Goal: Transaction & Acquisition: Subscribe to service/newsletter

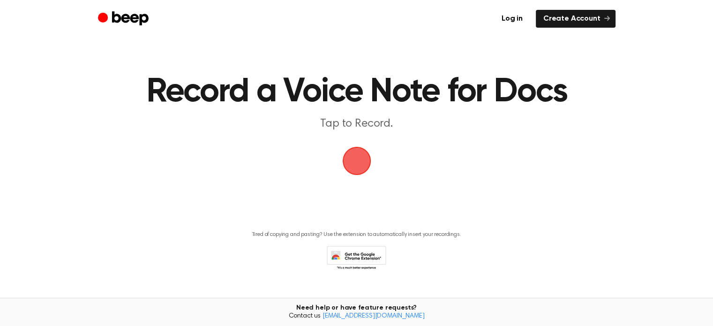
click at [370, 161] on span "button" at bounding box center [357, 161] width 26 height 26
click at [514, 16] on link "Log in" at bounding box center [512, 19] width 36 height 18
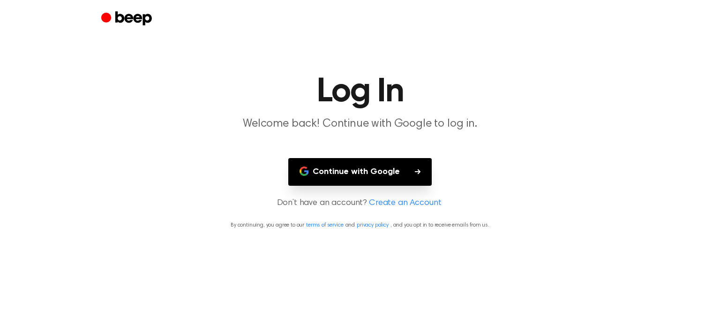
click at [338, 181] on button "Continue with Google" at bounding box center [359, 172] width 143 height 28
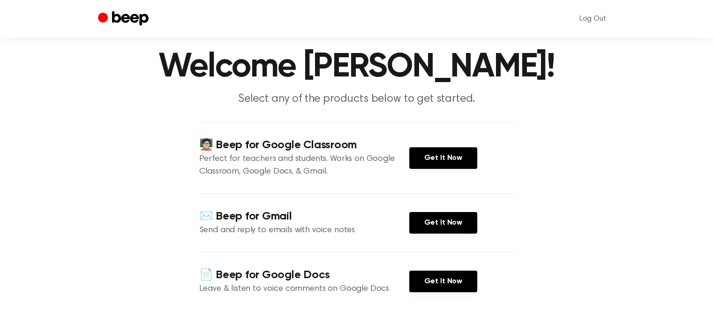
scroll to position [47, 0]
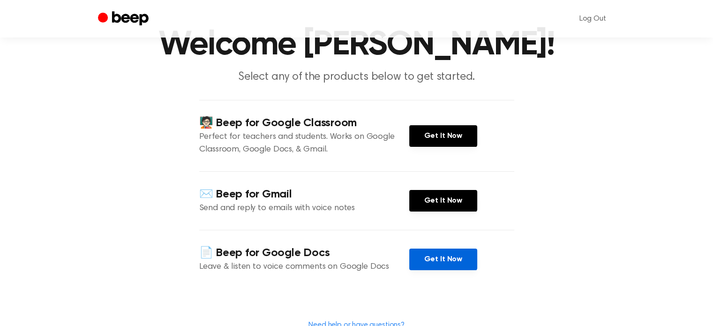
click at [452, 254] on link "Get It Now" at bounding box center [443, 260] width 68 height 22
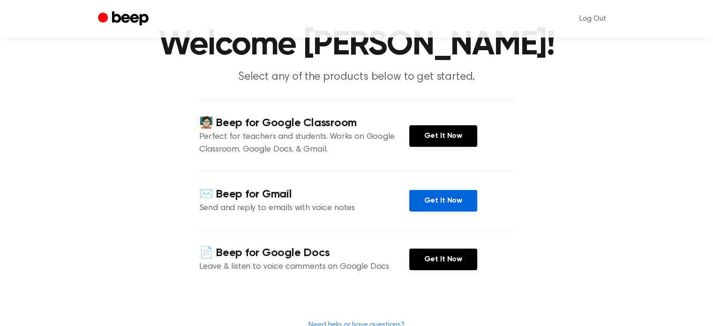
click at [441, 200] on link "Get It Now" at bounding box center [443, 201] width 68 height 22
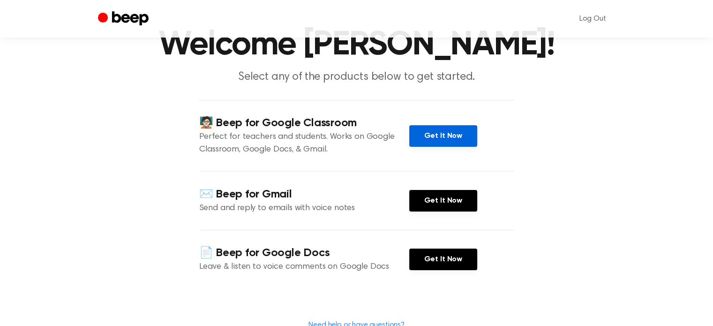
click at [443, 134] on link "Get It Now" at bounding box center [443, 136] width 68 height 22
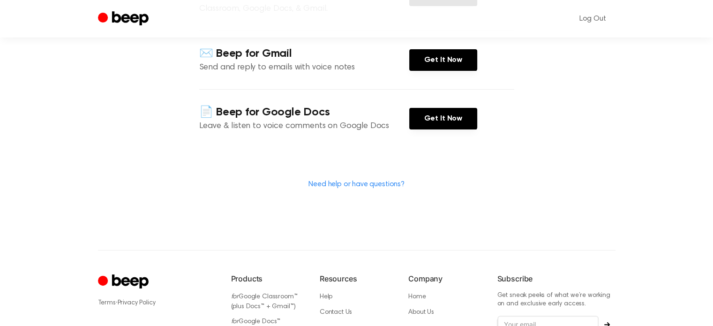
scroll to position [0, 0]
